Goal: Task Accomplishment & Management: Use online tool/utility

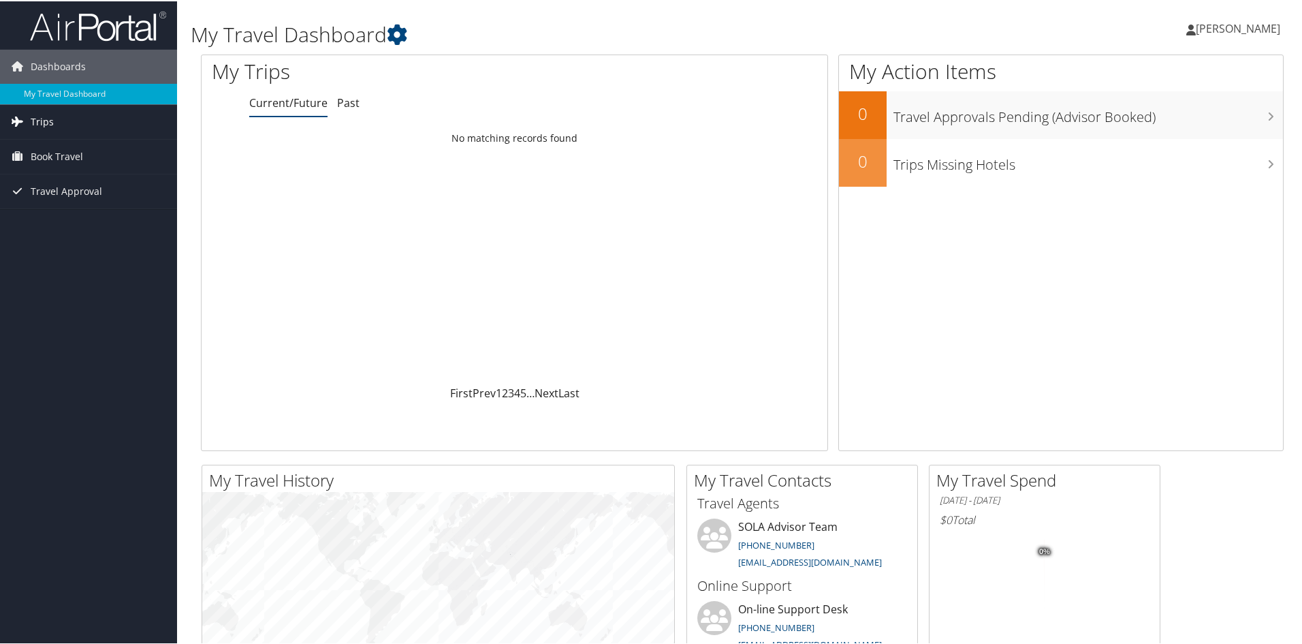
click at [32, 115] on span "Trips" at bounding box center [42, 121] width 23 height 34
click at [50, 163] on link "Past Trips" at bounding box center [88, 168] width 177 height 20
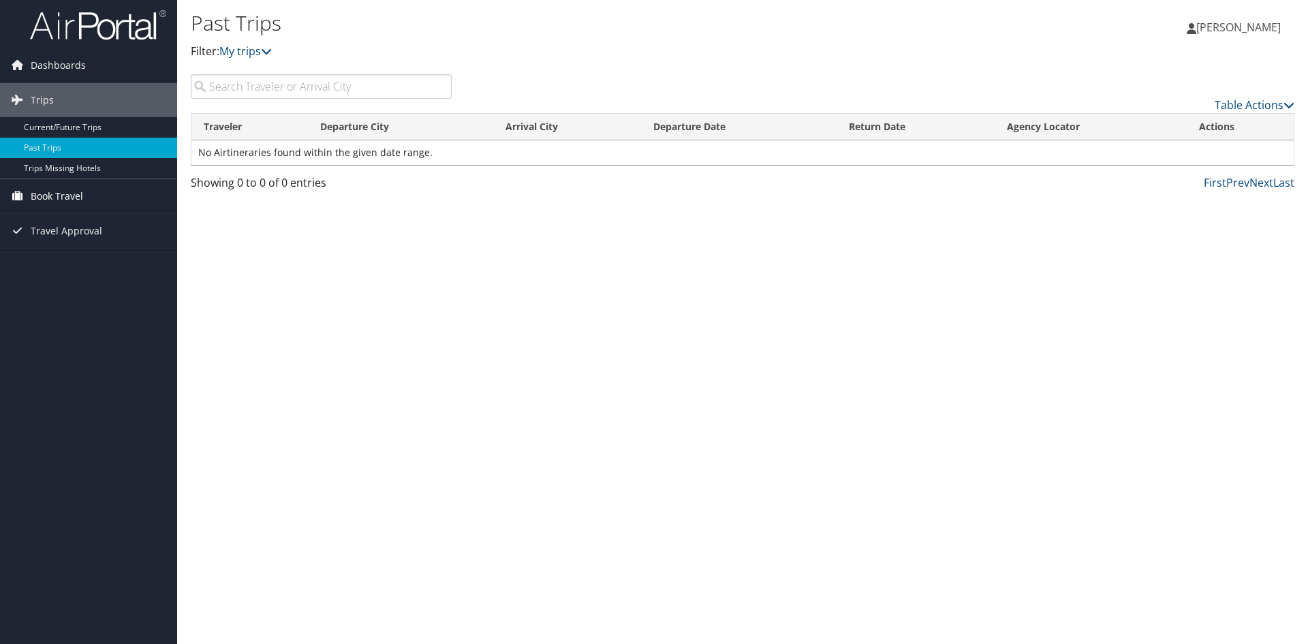
click at [43, 195] on span "Book Travel" at bounding box center [57, 196] width 52 height 34
click at [40, 245] on link "Book/Manage Online Trips" at bounding box center [88, 244] width 177 height 20
